Goal: Task Accomplishment & Management: Manage account settings

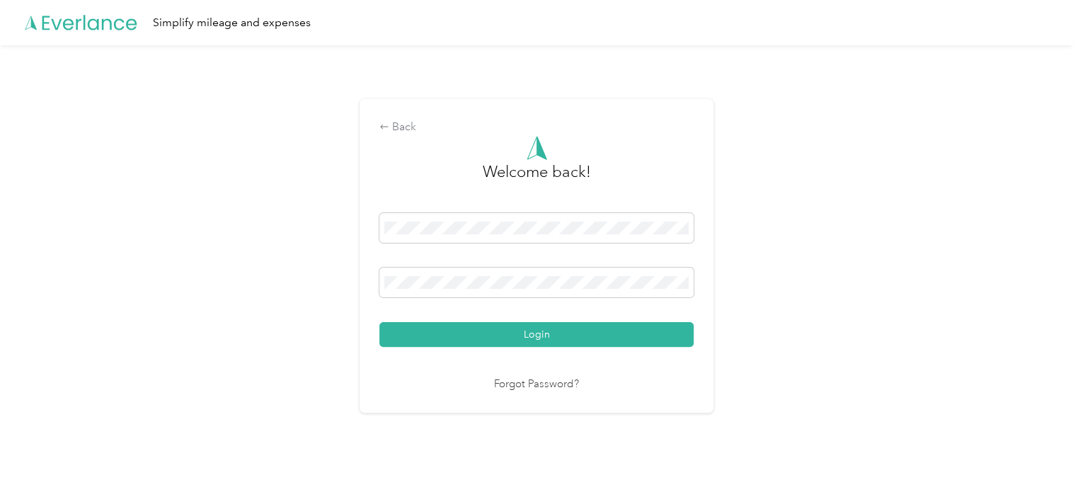
click at [520, 340] on button "Login" at bounding box center [536, 334] width 314 height 25
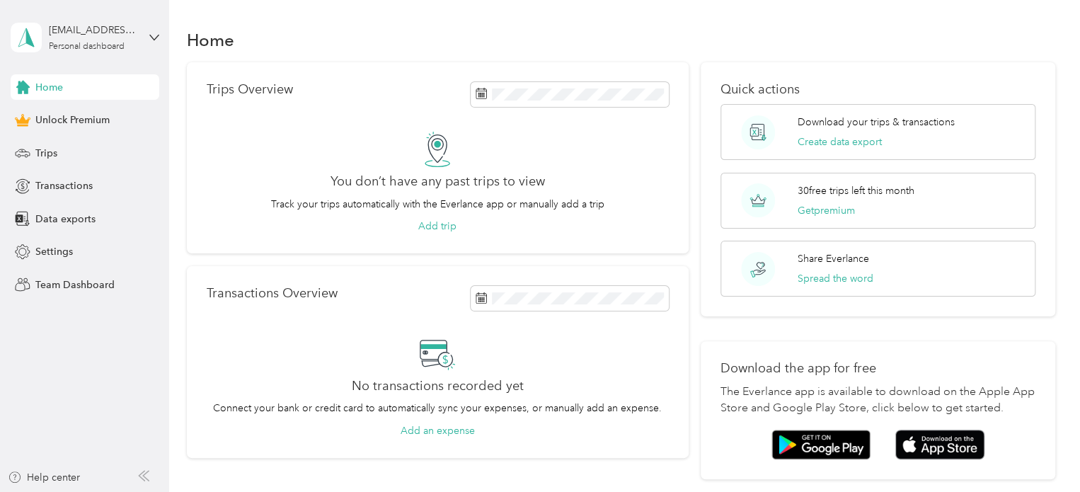
click at [72, 152] on div "Trips" at bounding box center [85, 152] width 149 height 25
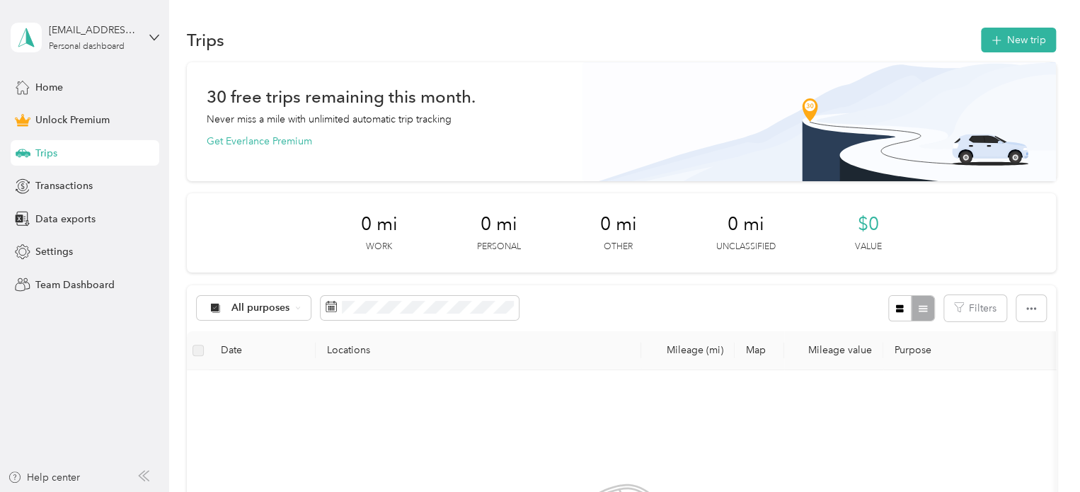
click at [251, 50] on div "Trips New trip" at bounding box center [621, 40] width 869 height 30
